Goal: Information Seeking & Learning: Learn about a topic

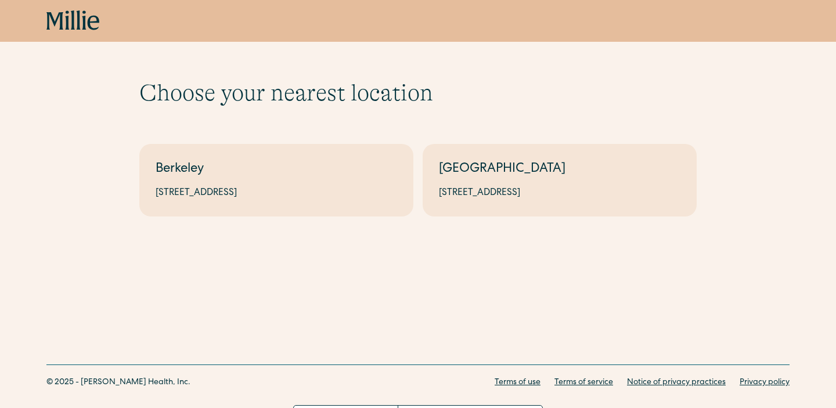
click at [68, 23] on icon at bounding box center [72, 20] width 53 height 21
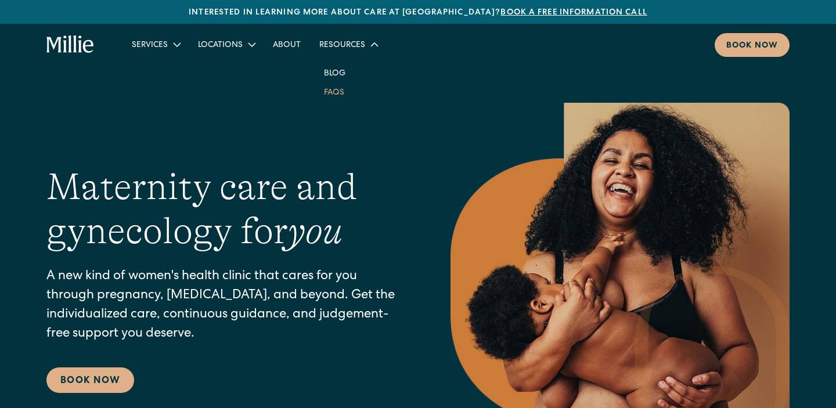
click at [333, 94] on link "FAQs" at bounding box center [334, 91] width 39 height 19
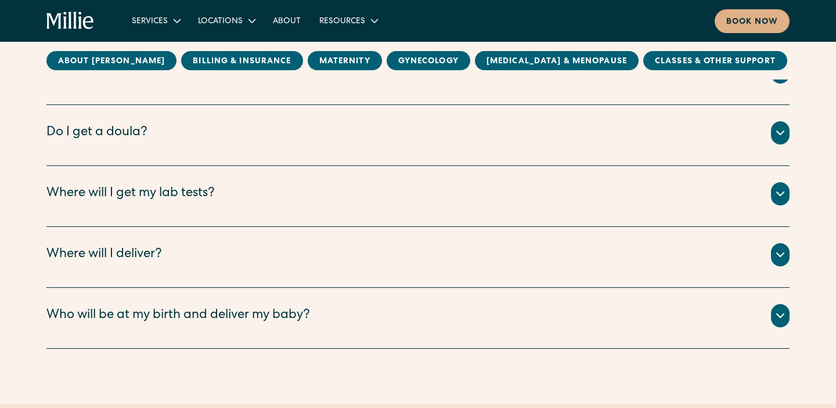
scroll to position [1317, 0]
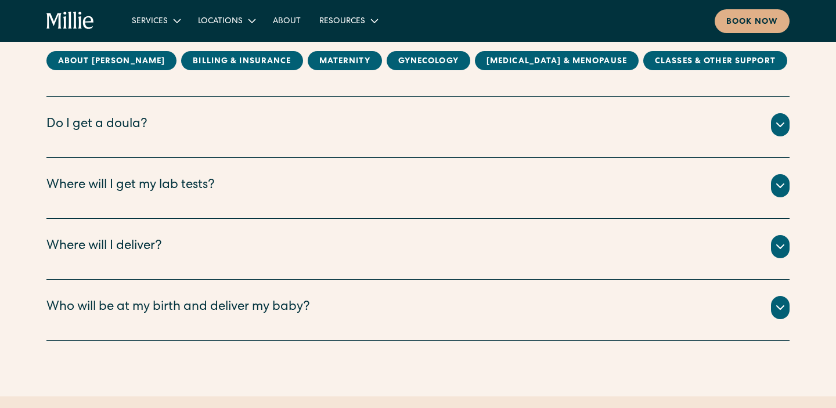
click at [411, 138] on div "Every patient is paired with a Millie Guide, who is a practicing doula. They wi…" at bounding box center [417, 138] width 743 height 5
click at [774, 123] on icon at bounding box center [780, 125] width 14 height 14
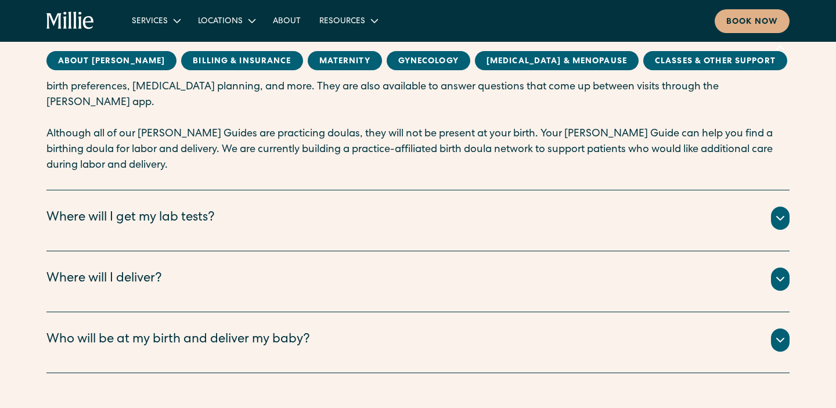
scroll to position [1395, 0]
click at [773, 211] on icon at bounding box center [780, 218] width 14 height 14
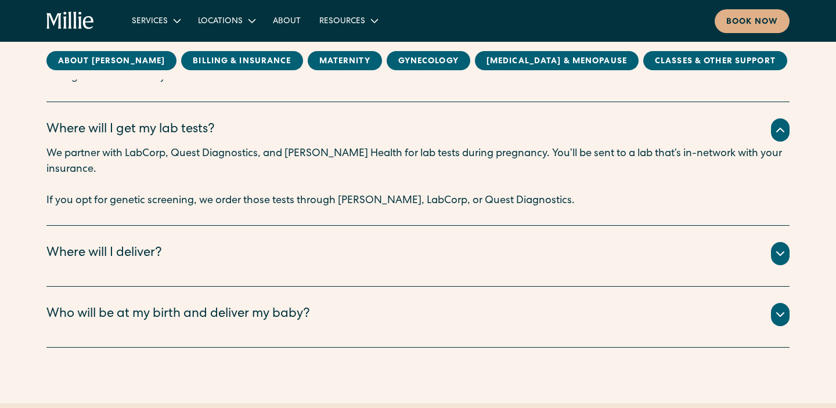
scroll to position [1484, 0]
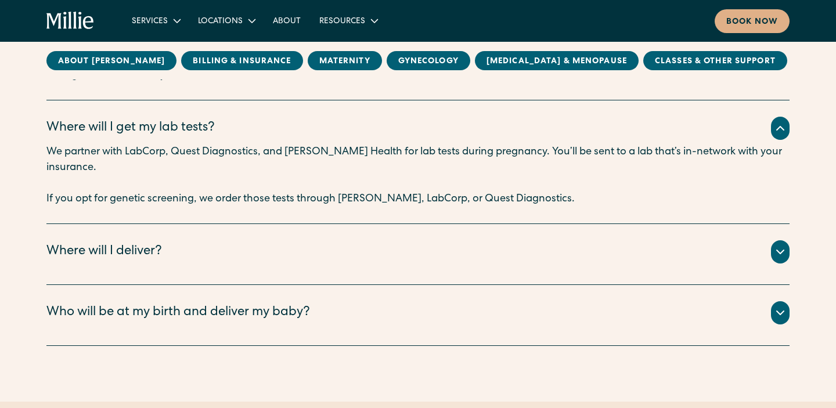
click at [775, 306] on icon at bounding box center [780, 313] width 14 height 14
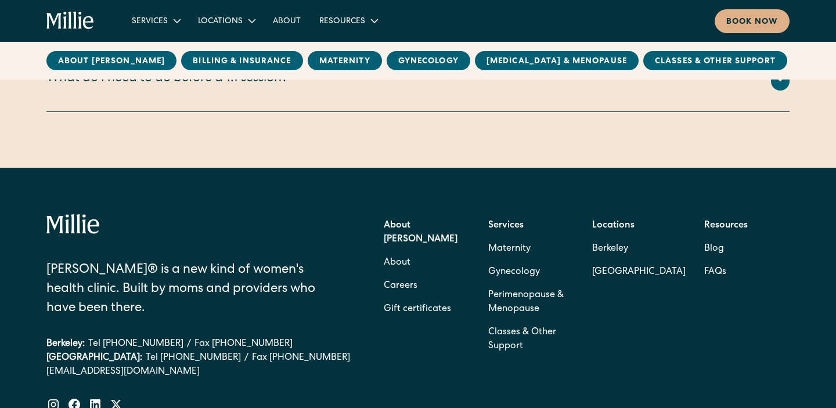
scroll to position [2914, 0]
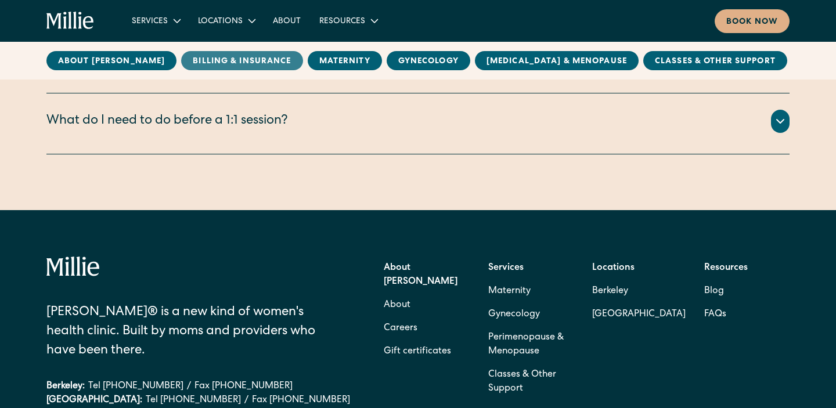
click at [225, 62] on link "Billing & Insurance" at bounding box center [241, 60] width 121 height 19
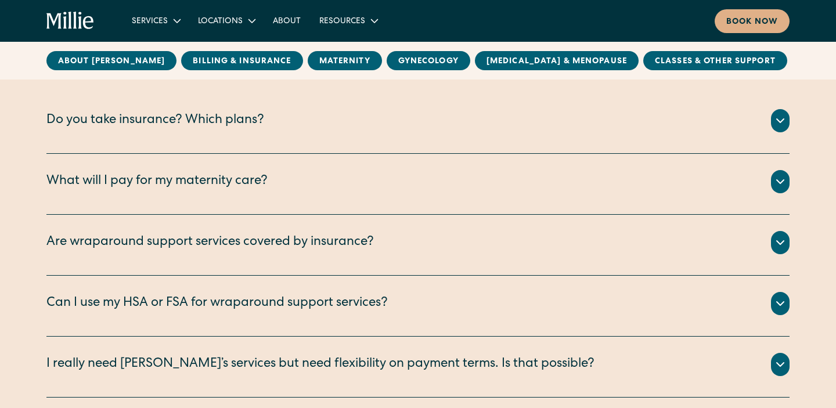
scroll to position [558, 0]
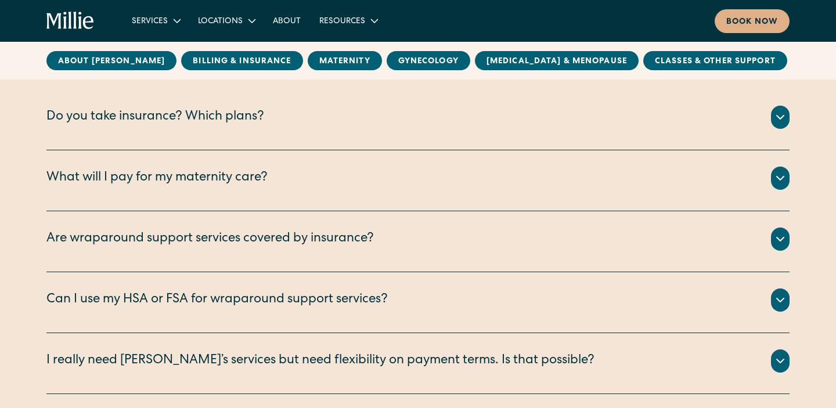
click at [254, 192] on div "All your clinical appointments at Millie, lab tests, ultrasounds, and labor and…" at bounding box center [417, 192] width 743 height 5
click at [249, 121] on div "Do you take insurance? Which plans?" at bounding box center [155, 117] width 218 height 19
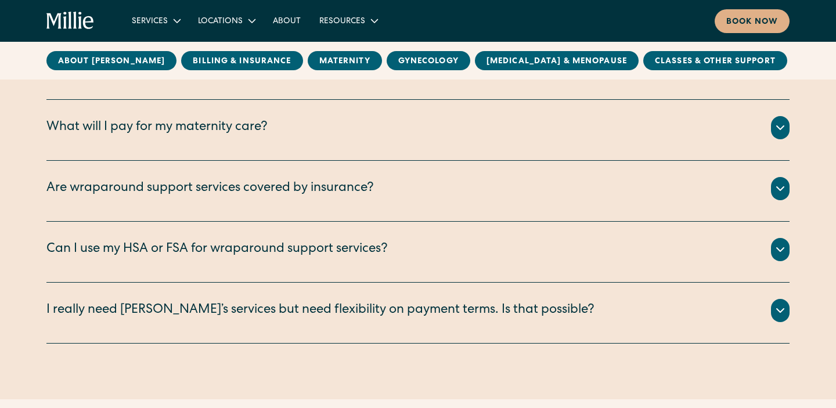
scroll to position [740, 0]
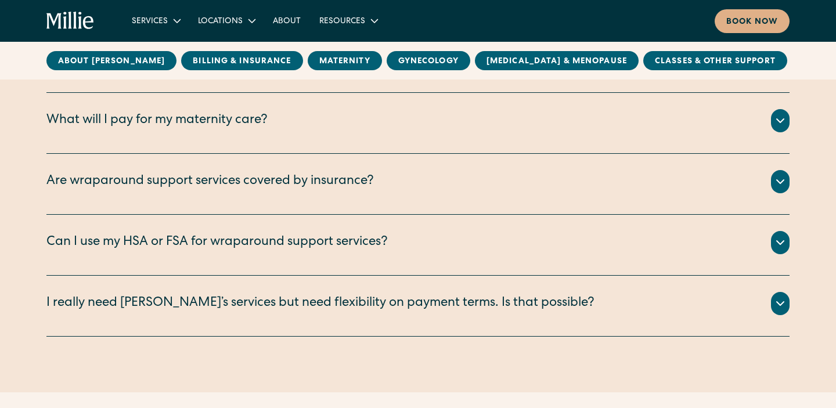
click at [247, 171] on div "Are wraparound support services covered by insurance?" at bounding box center [417, 181] width 743 height 23
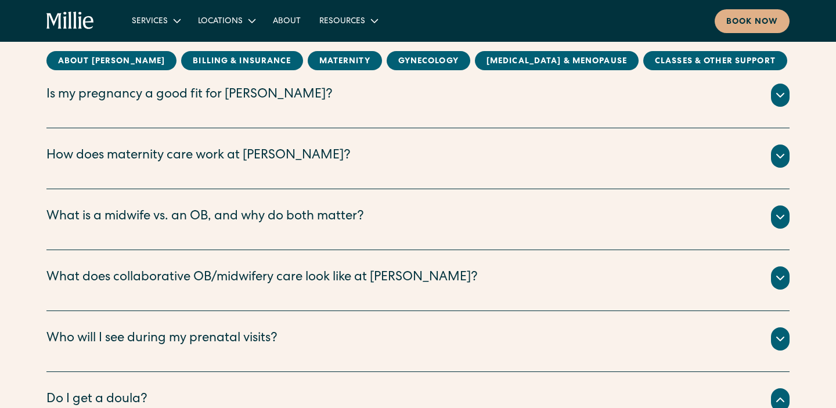
scroll to position [1221, 0]
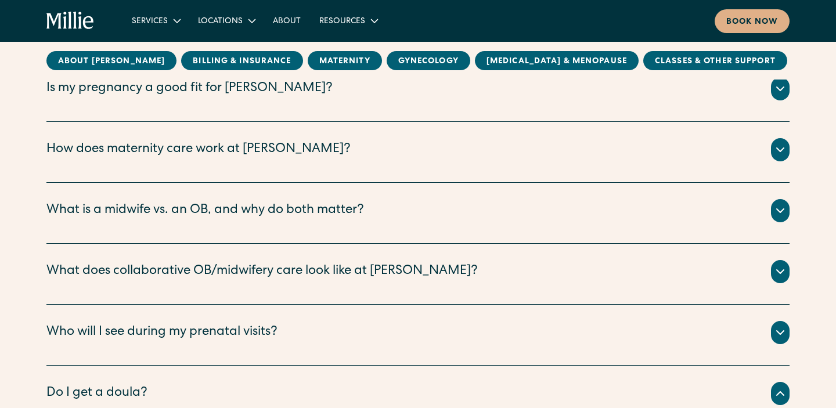
click at [422, 203] on div "What is a midwife vs. an OB, and why do both matter?" at bounding box center [417, 210] width 743 height 23
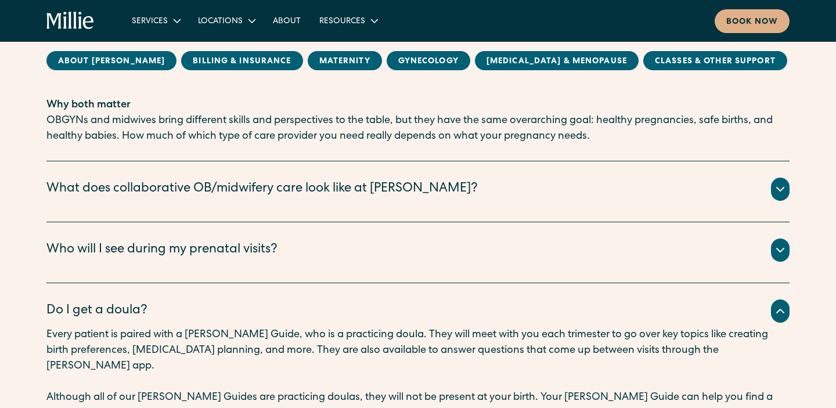
scroll to position [1602, 0]
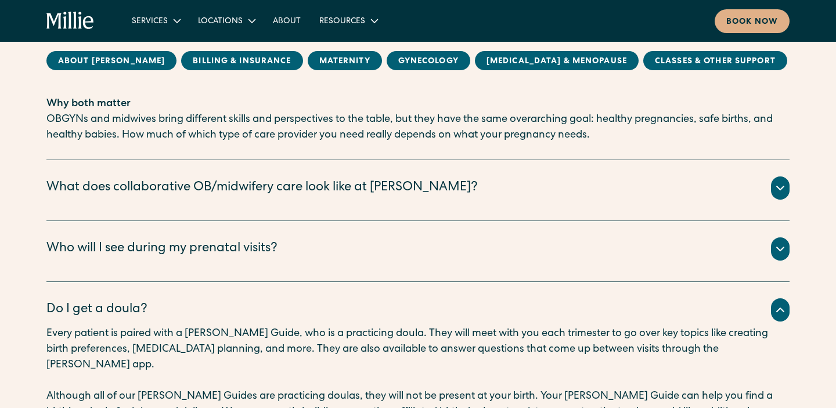
click at [401, 183] on div "What does collaborative OB/midwifery care look like at Millie?" at bounding box center [261, 188] width 431 height 19
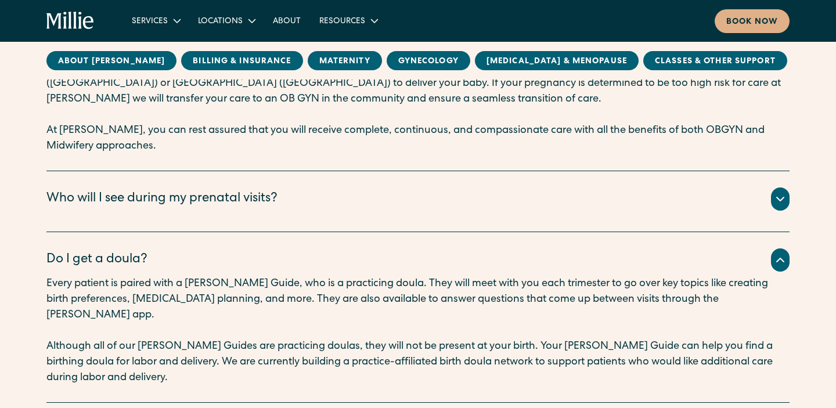
scroll to position [1907, 0]
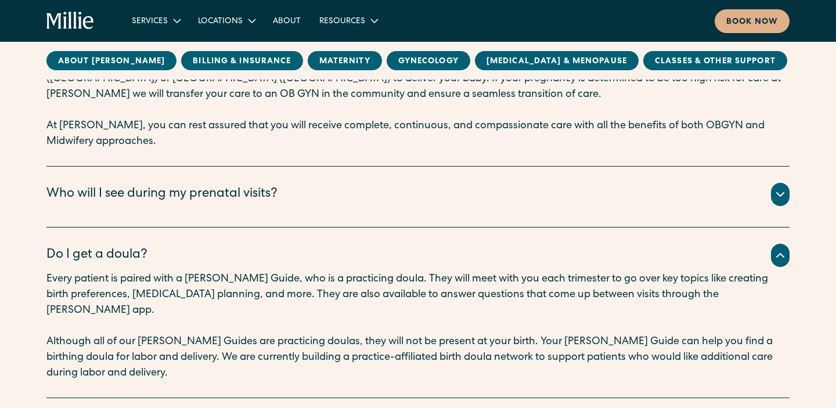
click at [385, 183] on div "Who will I see during my prenatal visits?" at bounding box center [417, 194] width 743 height 23
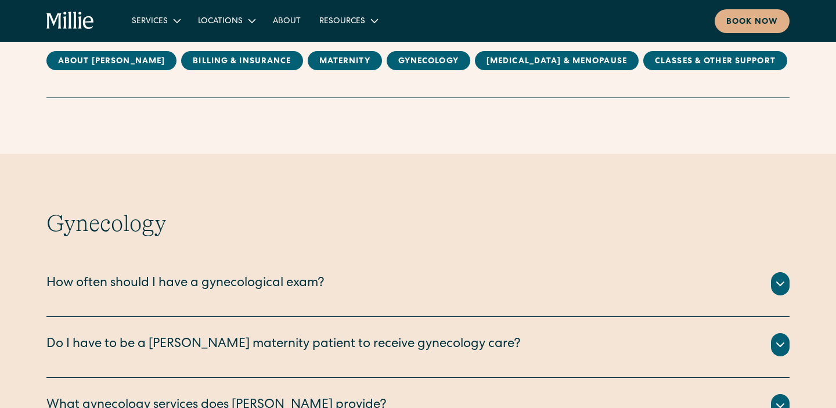
scroll to position [2565, 0]
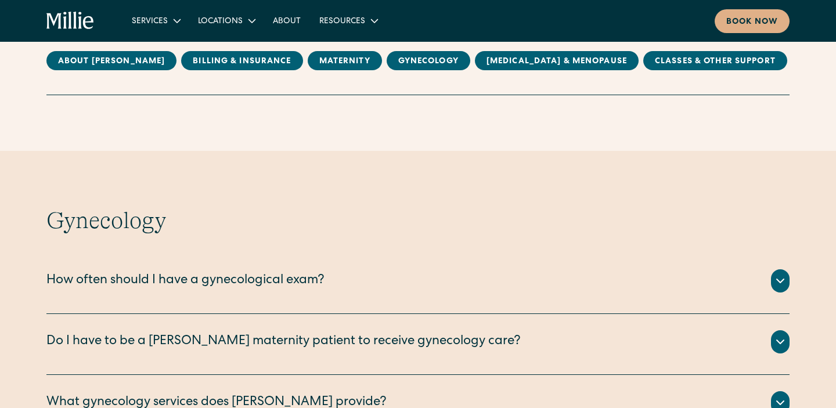
click at [507, 314] on div "Do I have to be a Millie maternity patient to receive gynecology care? No you d…" at bounding box center [417, 344] width 743 height 61
click at [476, 330] on div "Do I have to be a Millie maternity patient to receive gynecology care?" at bounding box center [417, 341] width 743 height 23
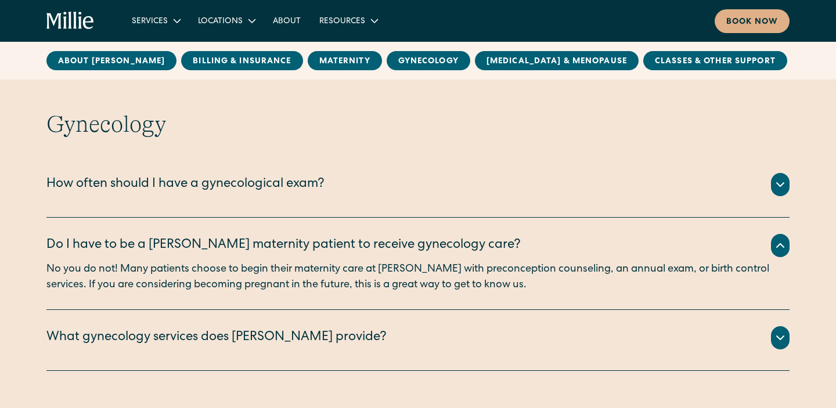
scroll to position [2662, 0]
click at [476, 326] on div "What gynecology services does Millie provide?" at bounding box center [417, 337] width 743 height 23
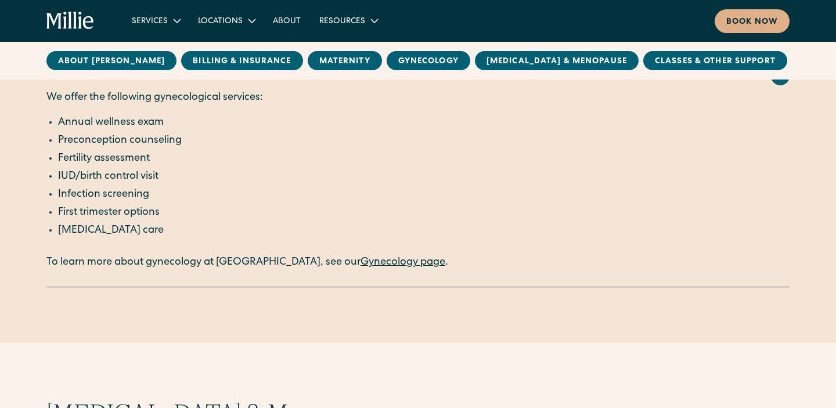
scroll to position [2926, 0]
click at [362, 256] on link "Gynecology page" at bounding box center [402, 261] width 85 height 10
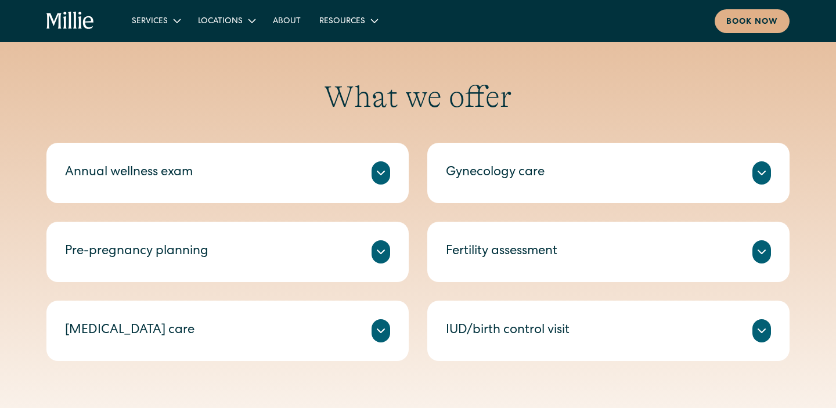
scroll to position [601, 0]
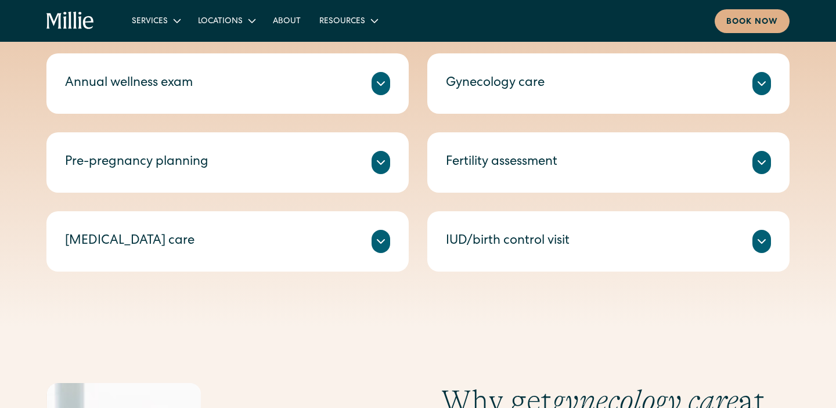
click at [320, 245] on div "Miscarriage care" at bounding box center [227, 241] width 325 height 23
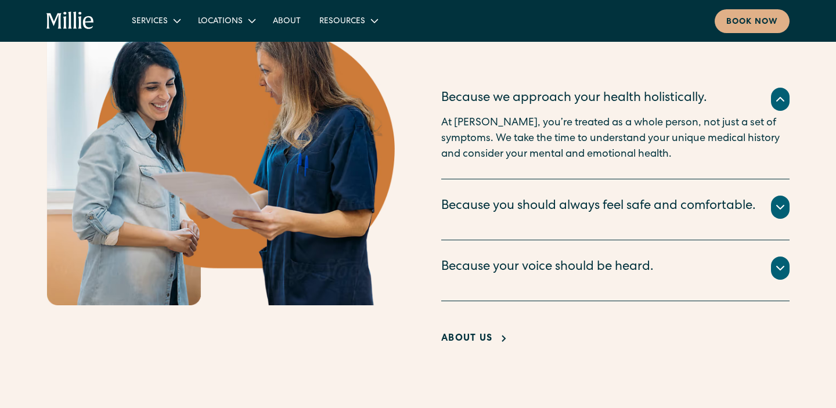
scroll to position [1096, 0]
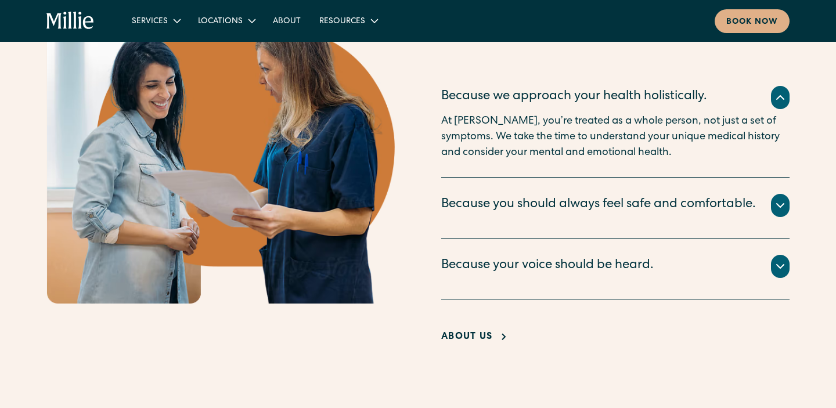
click at [751, 214] on div "Because you should always feel safe and comfortable." at bounding box center [598, 205] width 315 height 19
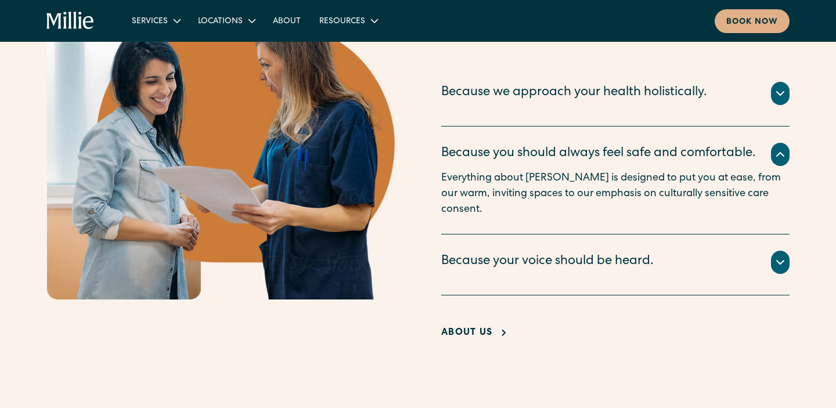
scroll to position [1103, 0]
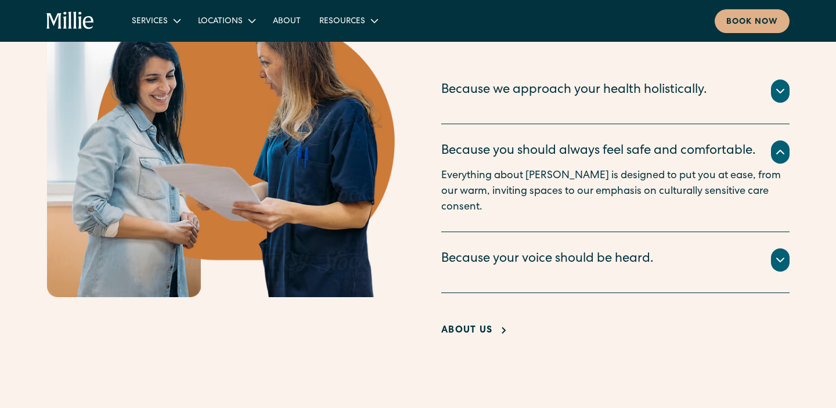
click at [736, 239] on div "Because your voice should be heard. At Millie, respect for your individual care…" at bounding box center [615, 262] width 348 height 61
click at [788, 259] on div at bounding box center [780, 259] width 19 height 23
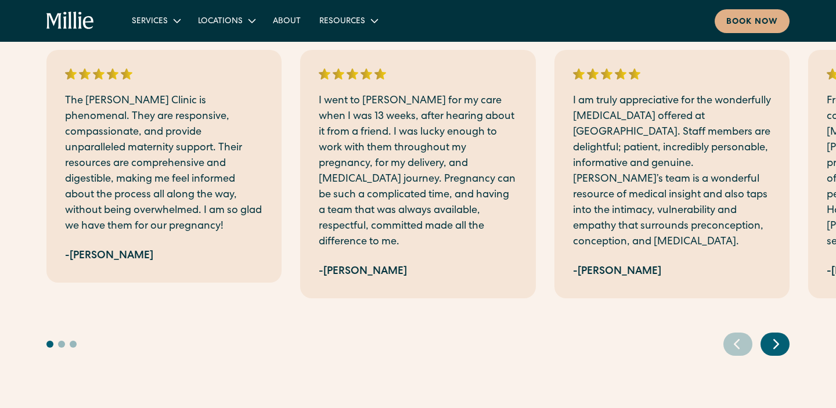
scroll to position [1504, 0]
click at [781, 335] on icon "Next slide" at bounding box center [775, 344] width 17 height 18
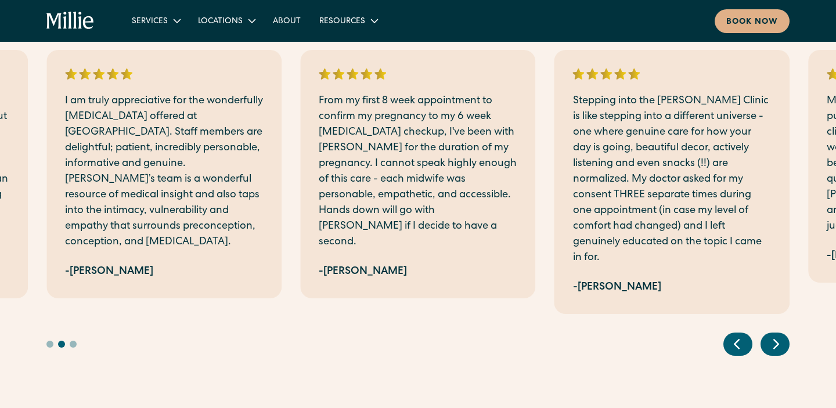
click at [779, 339] on icon "Next slide" at bounding box center [775, 344] width 17 height 18
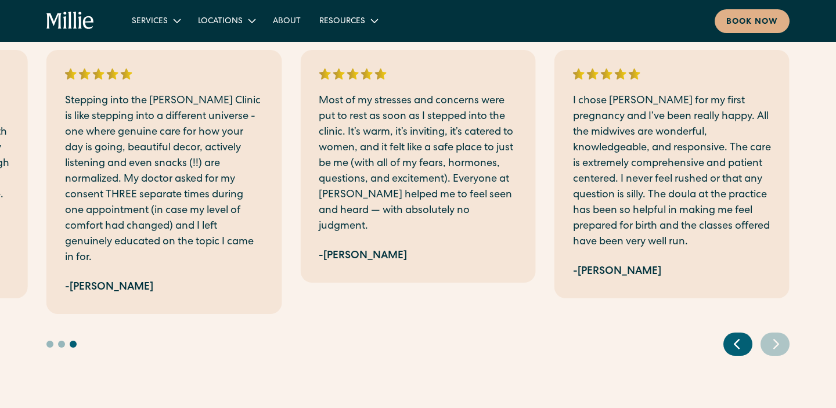
click at [779, 339] on icon "Next slide" at bounding box center [775, 344] width 17 height 18
